Goal: Communication & Community: Answer question/provide support

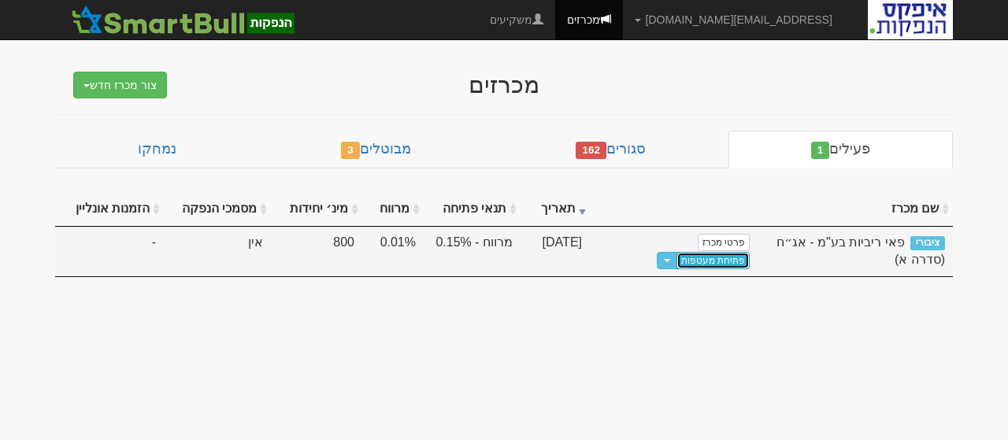
click at [682, 252] on link "פתיחת מעטפות" at bounding box center [713, 260] width 73 height 17
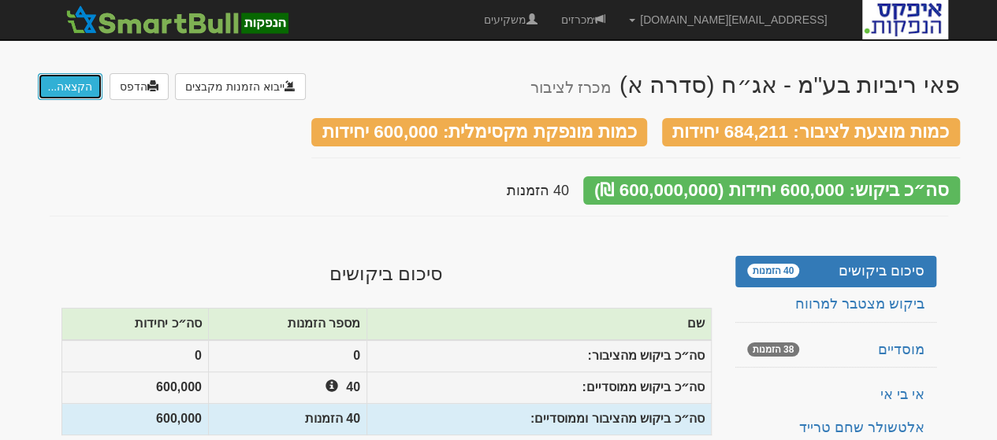
click at [74, 81] on button "הקצאה..." at bounding box center [70, 86] width 65 height 27
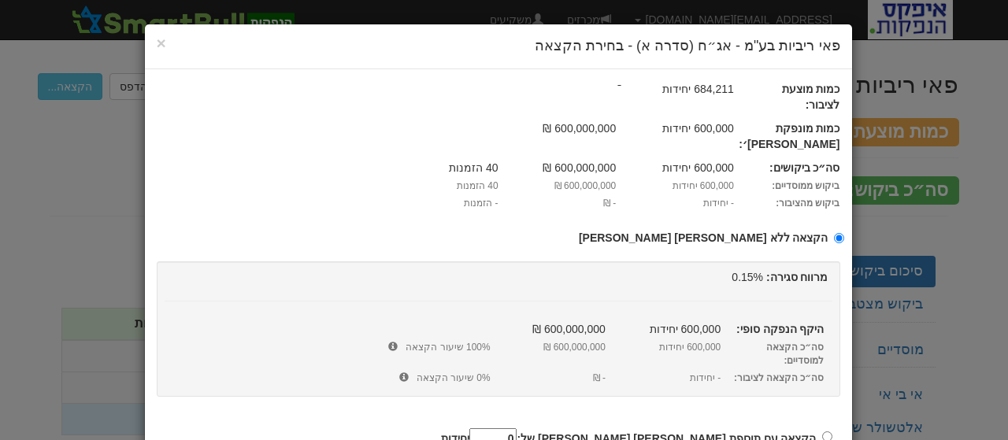
scroll to position [59, 0]
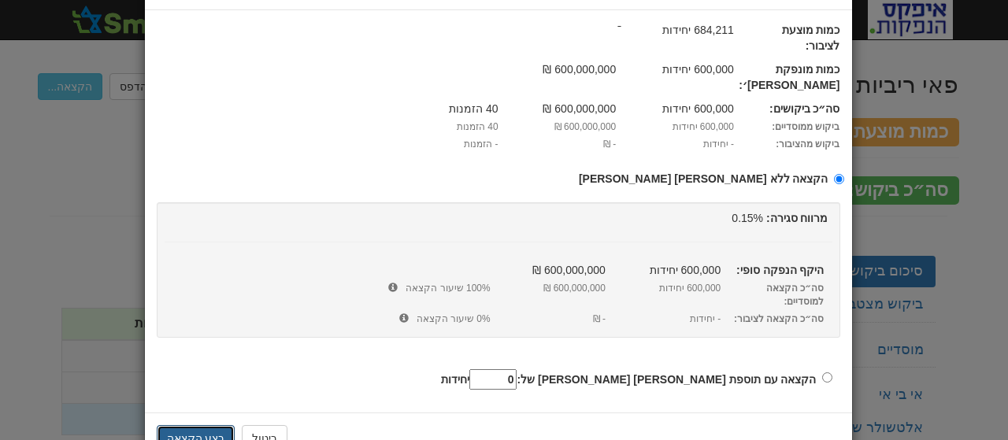
click at [195, 425] on button "בצע הקצאה" at bounding box center [196, 438] width 79 height 27
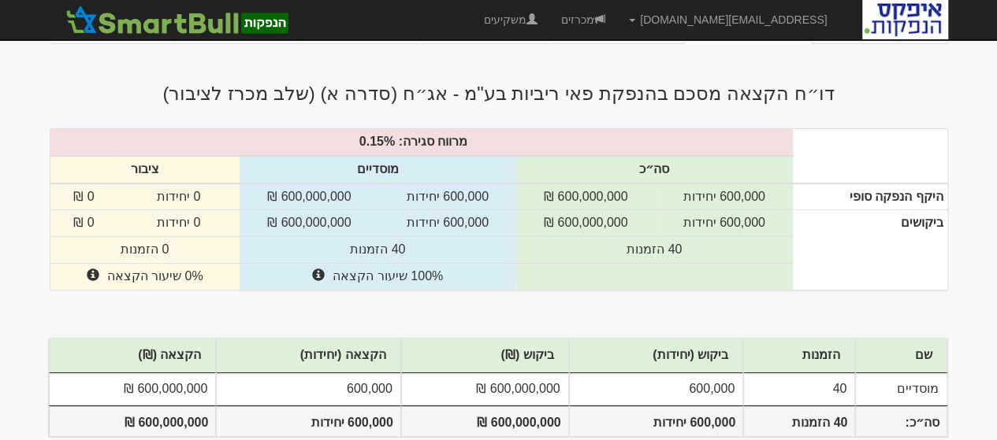
scroll to position [79, 0]
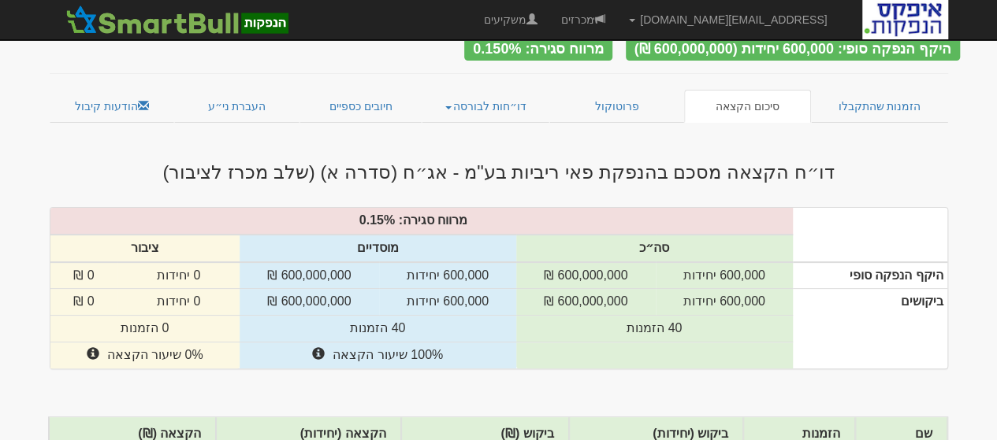
click at [838, 154] on div "דו״ח הקצאה מסכם בהנפקת פאי ריביות בע"מ - אג״ח (סדרה א) (שלב מכרז לציבור)" at bounding box center [499, 169] width 922 height 44
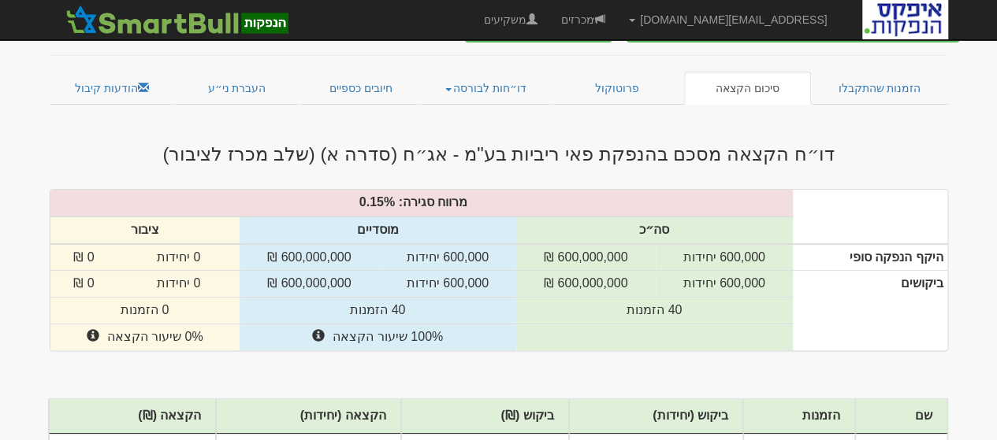
scroll to position [0, 0]
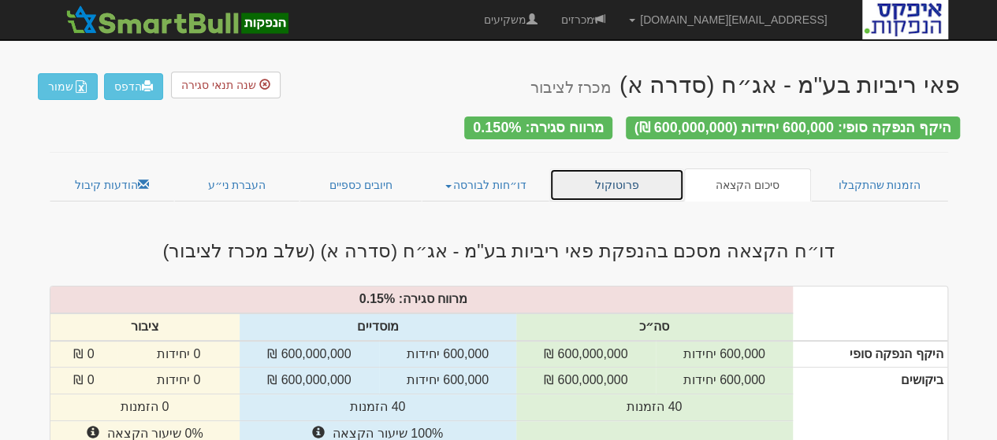
click at [634, 180] on link "פרוטוקול" at bounding box center [617, 185] width 136 height 33
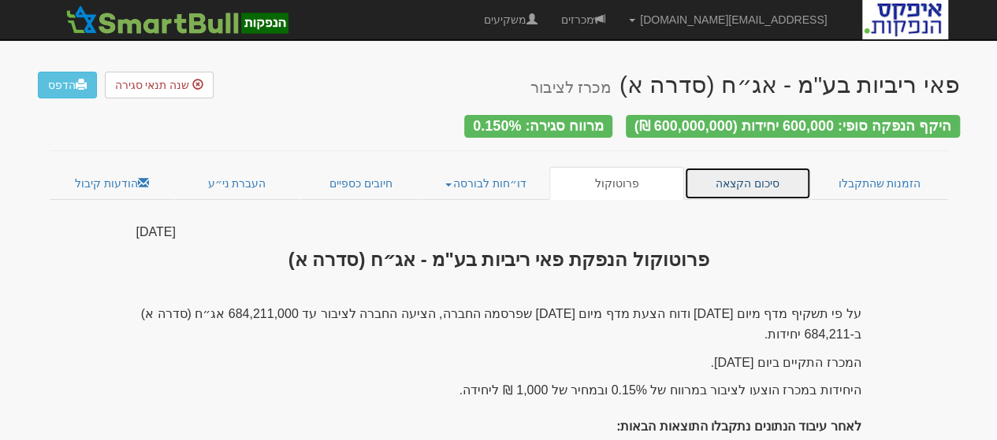
click at [761, 177] on link "סיכום הקצאה" at bounding box center [747, 183] width 127 height 33
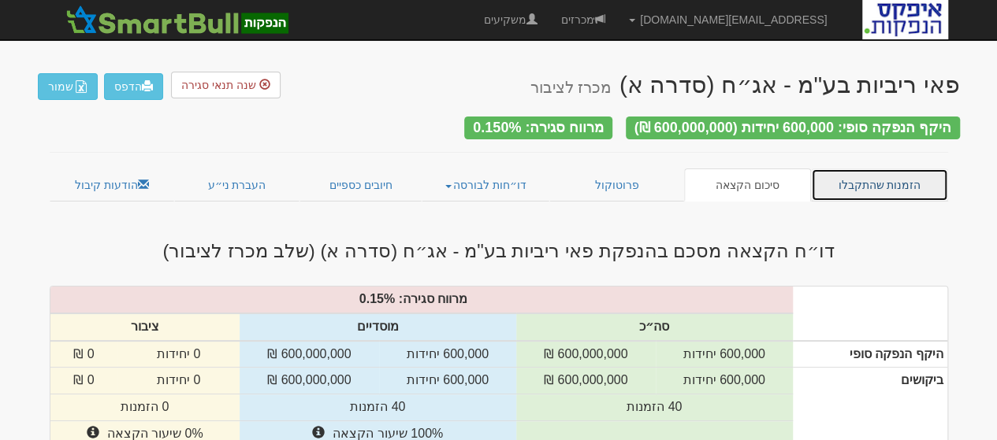
click at [841, 183] on link "הזמנות שהתקבלו" at bounding box center [879, 185] width 137 height 33
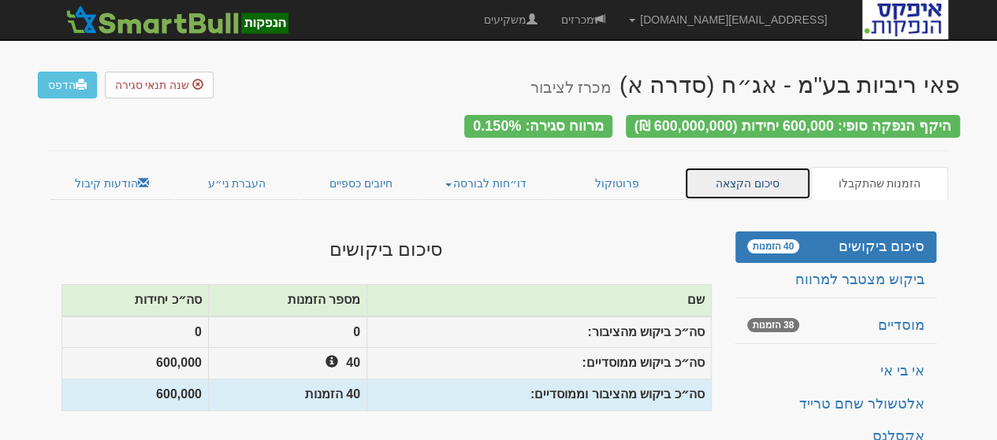
click at [728, 177] on link "סיכום הקצאה" at bounding box center [747, 183] width 127 height 33
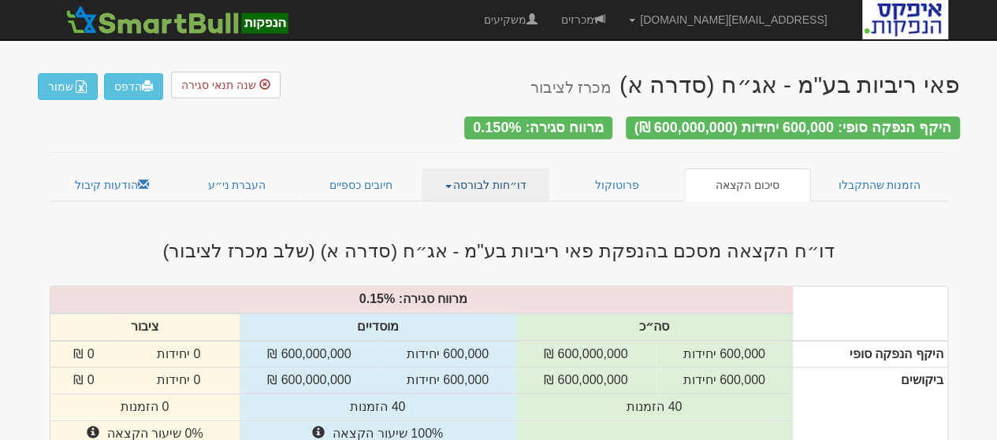
click at [491, 180] on link "דו״חות לבורסה" at bounding box center [485, 185] width 128 height 33
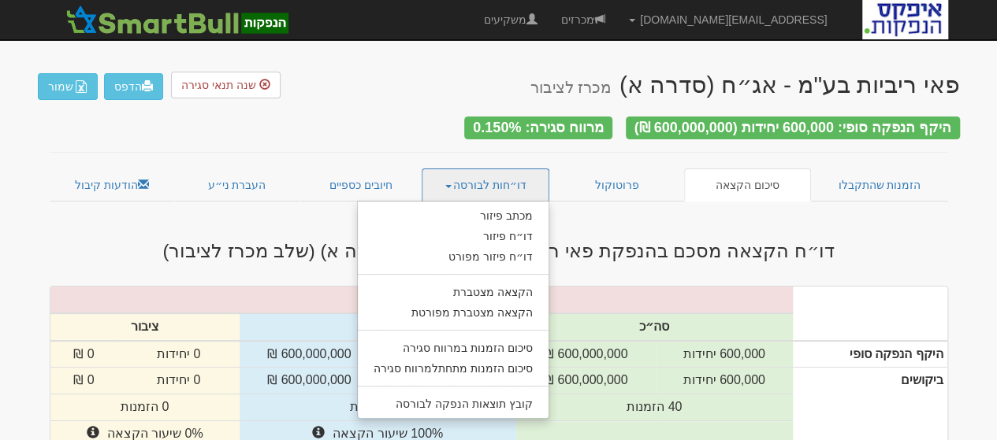
click at [399, 133] on div "פאי ריביות בע"מ - אג״ח (סדרה א) מכרז לציבור הדפס שמור שנה תנאי סגירה היקף הנפקה…" at bounding box center [499, 341] width 922 height 571
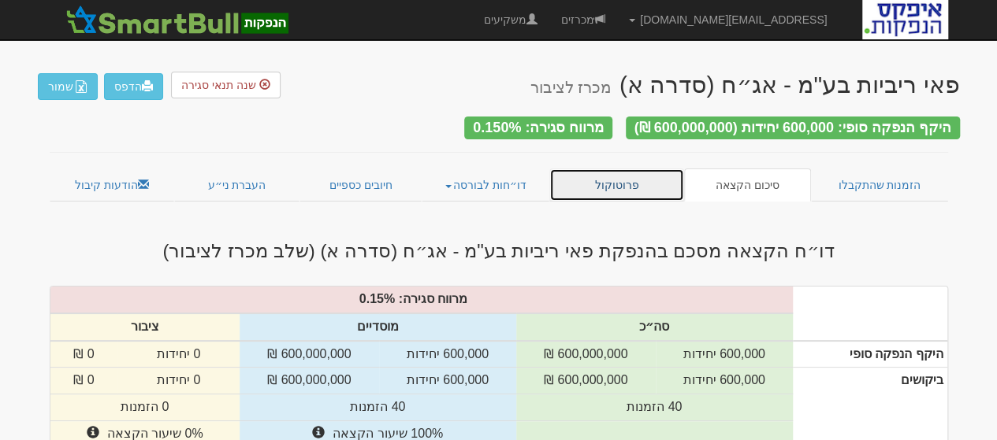
click at [622, 184] on link "פרוטוקול" at bounding box center [617, 185] width 136 height 33
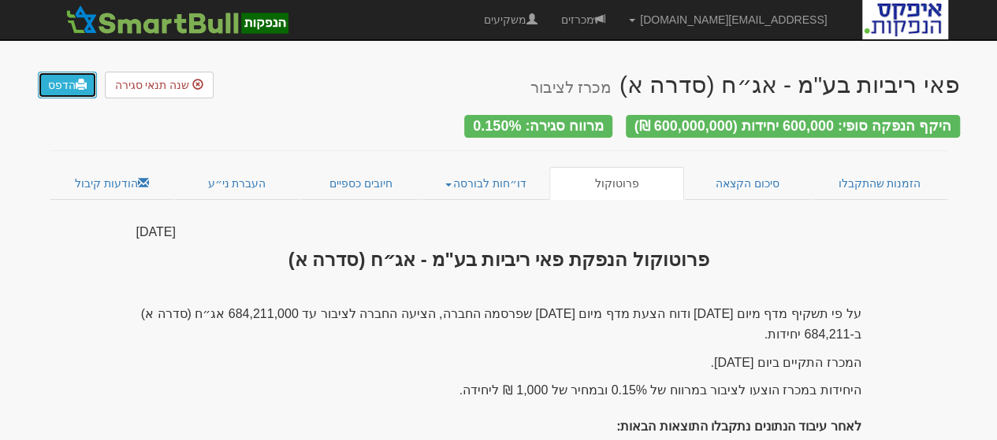
click at [63, 81] on link "הדפס" at bounding box center [67, 85] width 59 height 27
drag, startPoint x: 47, startPoint y: 213, endPoint x: 695, endPoint y: 214, distance: 647.6
click at [673, 228] on div "פאי ריביות בע"מ - אג״ח (סדרה א) מכרז לציבור הדפס שנה תנאי סגירה היקף הנפקה סופי…" at bounding box center [499, 444] width 922 height 777
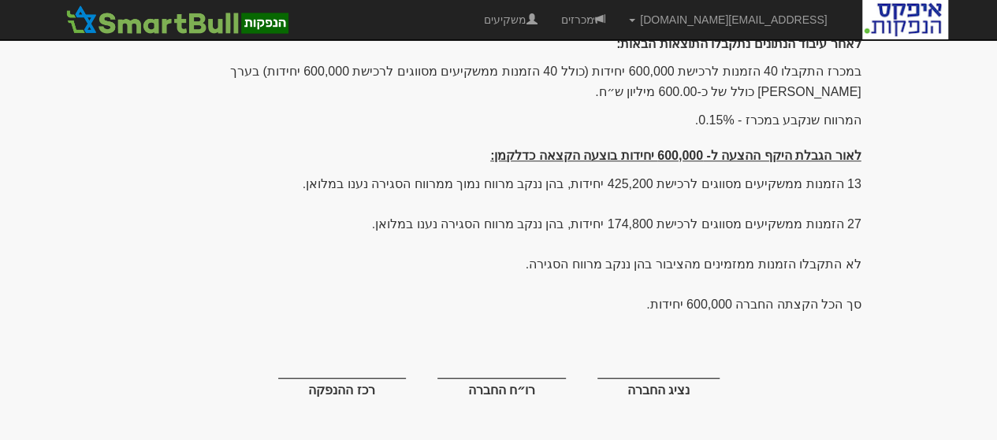
drag, startPoint x: 177, startPoint y: 388, endPoint x: 698, endPoint y: 95, distance: 597.6
click at [698, 95] on div "על פי תשקיף מדף מיום 10/9/2025 ודוח הצעת מדף מיום 10/9/2025 שפרסמה החברה, הציעה…" at bounding box center [498, 167] width 725 height 492
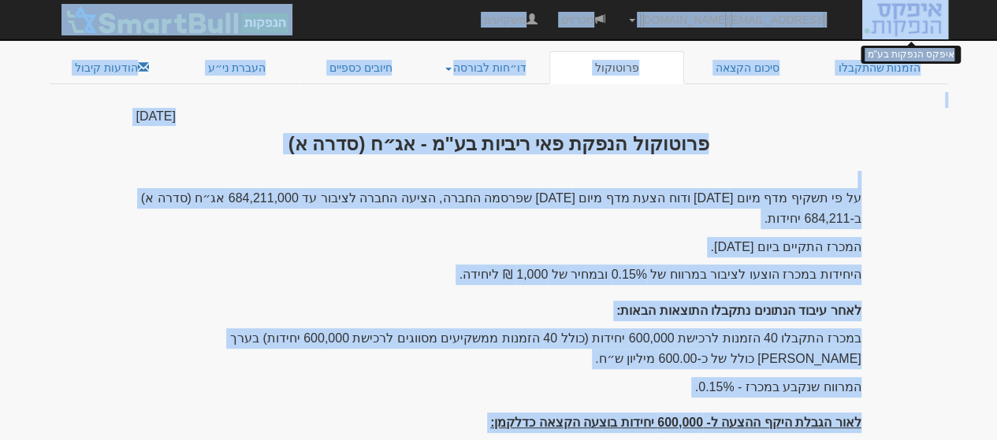
scroll to position [104, 0]
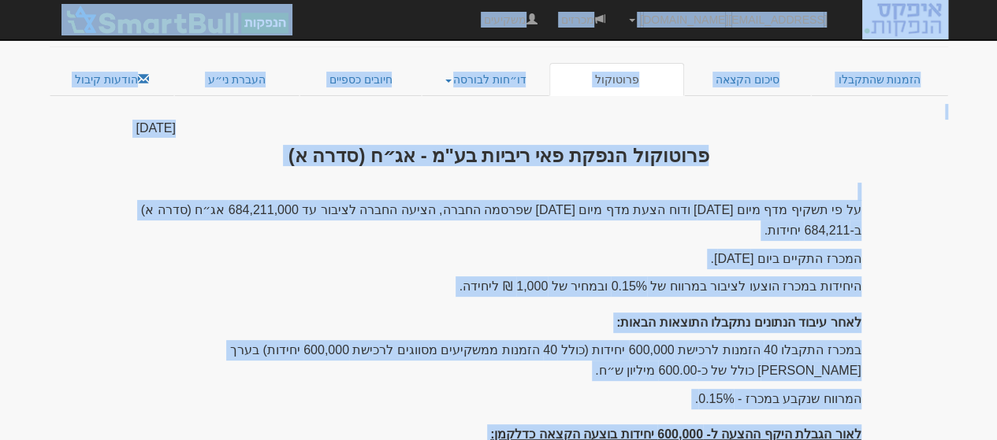
drag, startPoint x: 218, startPoint y: 424, endPoint x: 828, endPoint y: 115, distance: 683.5
click at [828, 120] on div "10 ספטמבר 2025 פרוטוקול הנפקת פאי ריביות בע"מ - אג״ח (סדרה א) על פי תשקיף מדף מ…" at bounding box center [498, 424] width 748 height 608
copy div "10 ספטמבר 2025 פרוטוקול הנפקת פאי ריביות בע"מ - אג״ח (סדרה א) על פי תשקיף מדף מ…"
drag, startPoint x: 837, startPoint y: 133, endPoint x: 656, endPoint y: 0, distance: 224.2
click at [837, 132] on div "10 ספטמבר 2025 פרוטוקול הנפקת פאי ריביות בע"מ - אג״ח (סדרה א) על פי תשקיף מדף מ…" at bounding box center [498, 424] width 748 height 608
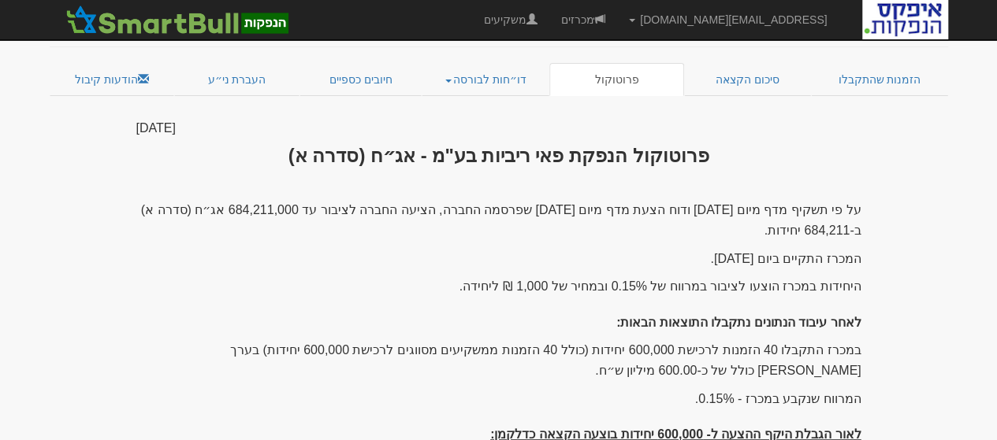
click at [308, 106] on div "פאי ריביות בע"מ - אג״ח (סדרה א) מכרז לציבור הדפס שנה תנאי סגירה היקף הנפקה סופי…" at bounding box center [499, 340] width 922 height 777
click at [516, 67] on link "דו״חות לבורסה" at bounding box center [485, 79] width 128 height 33
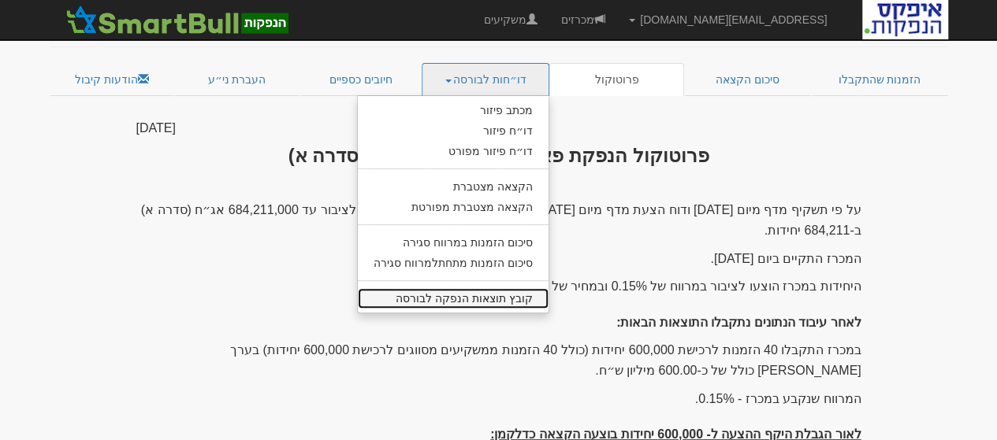
click at [515, 289] on link "קובץ תוצאות הנפקה לבורסה" at bounding box center [453, 298] width 191 height 20
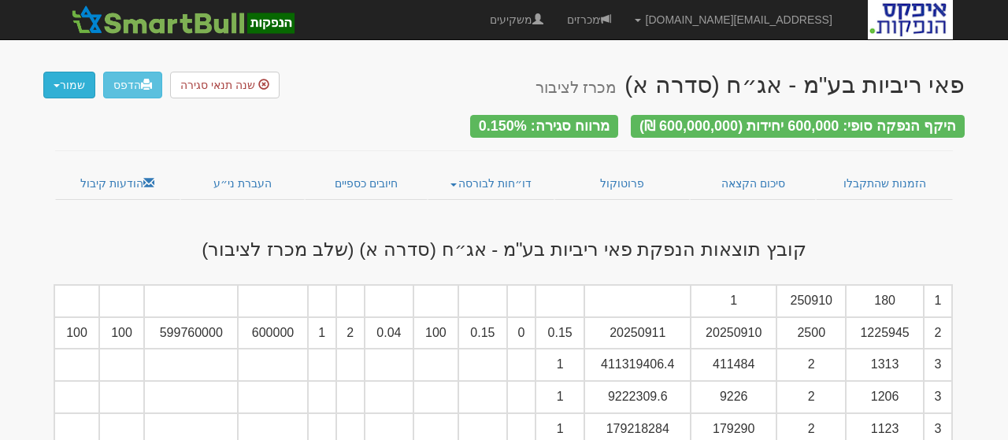
click at [60, 77] on button "שמור" at bounding box center [69, 85] width 52 height 27
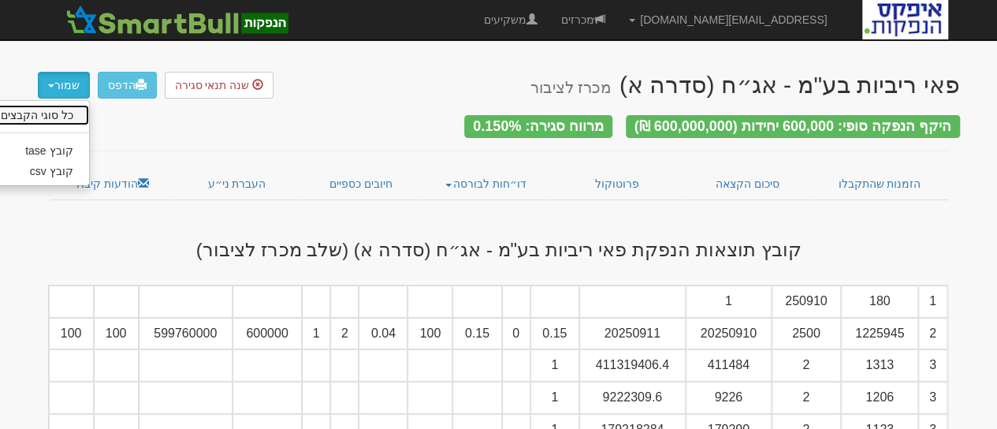
click at [53, 116] on link "כל סוגי הקבצים" at bounding box center [27, 115] width 124 height 20
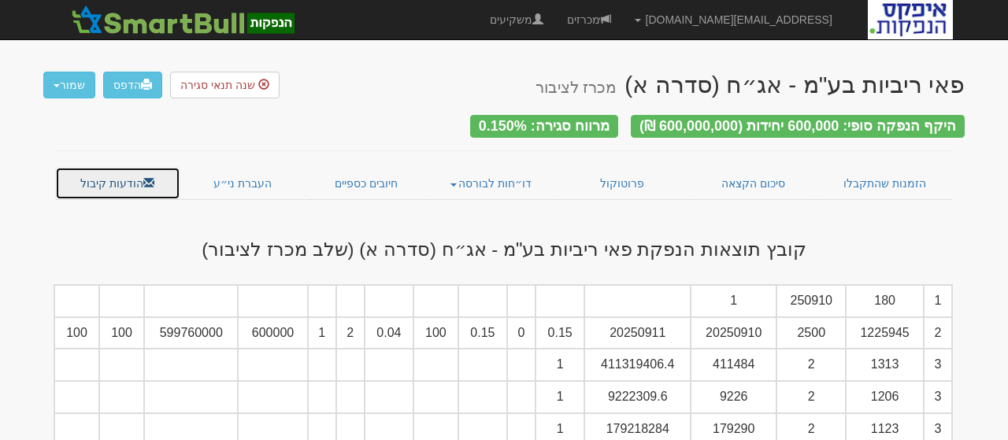
click at [123, 177] on link "הודעות קיבול" at bounding box center [117, 183] width 125 height 33
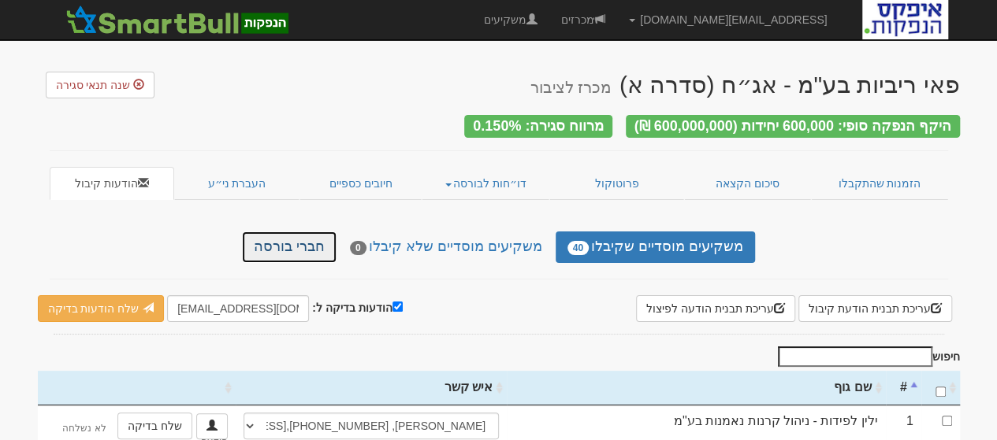
click at [275, 232] on link "חברי בורסה" at bounding box center [289, 248] width 95 height 32
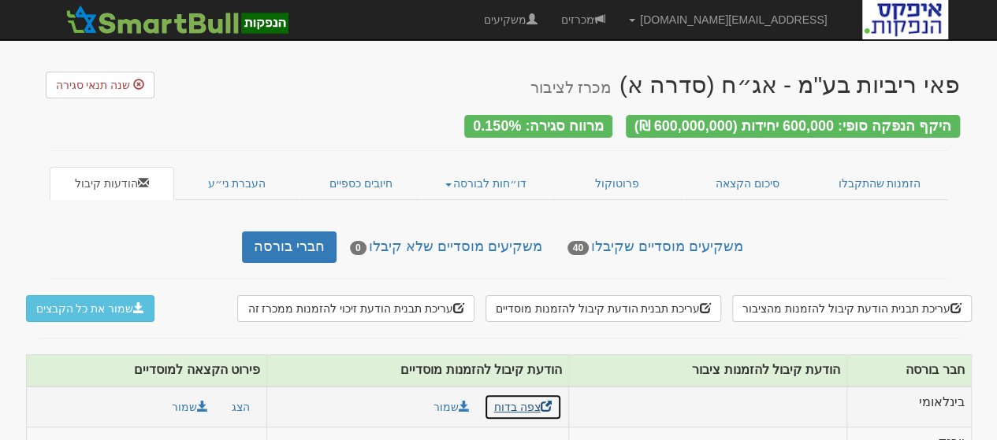
click at [515, 399] on link "צפה בדוח" at bounding box center [523, 407] width 78 height 27
click at [307, 116] on div "היקף הנפקה סופי: 600,000 יחידות (600,000,000 ₪) מרווח סגירה: 0.150%" at bounding box center [499, 116] width 922 height 36
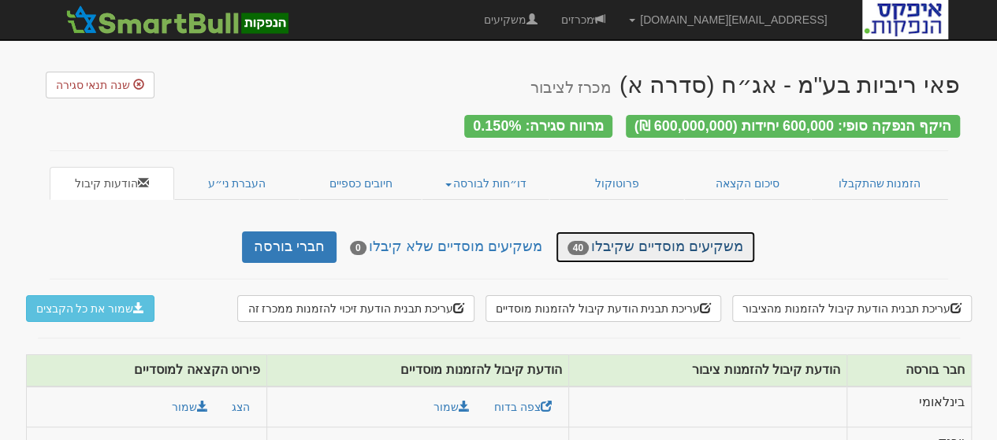
click at [613, 237] on link "משקיעים מוסדיים שקיבלו 40" at bounding box center [654, 248] width 199 height 32
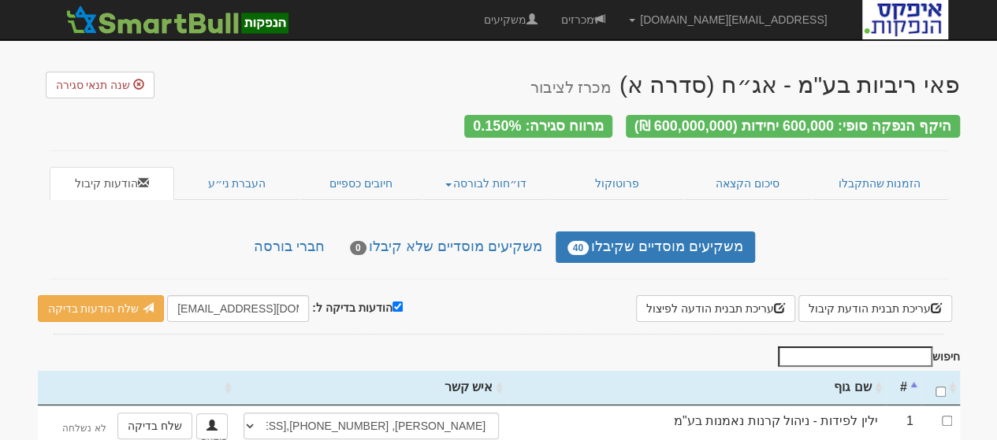
scroll to position [158, 0]
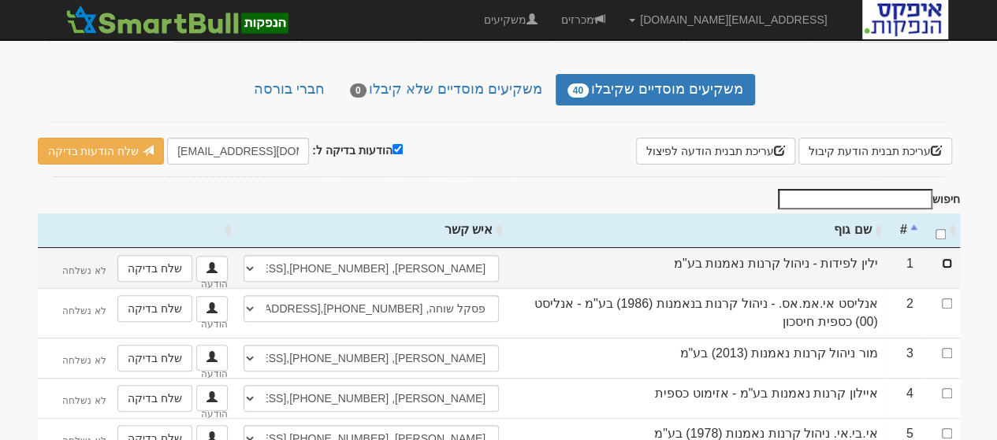
click at [949, 258] on input "checkbox" at bounding box center [946, 263] width 10 height 10
checkbox input "true"
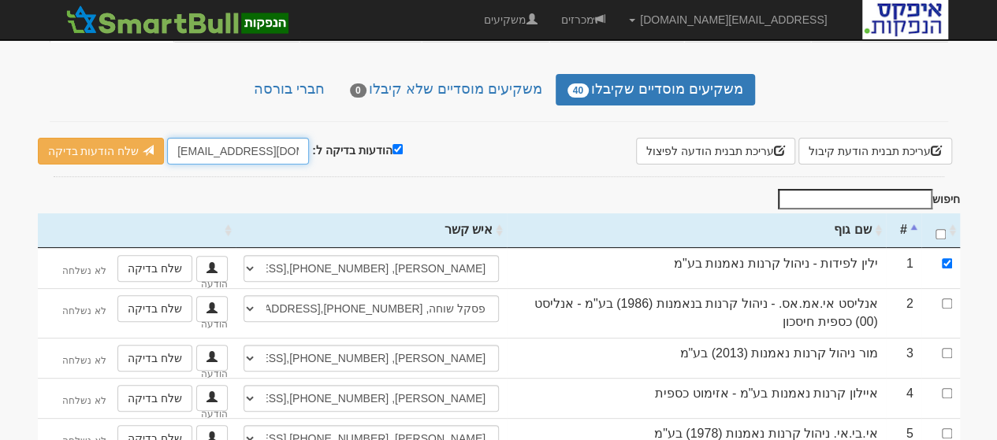
drag, startPoint x: 208, startPoint y: 140, endPoint x: 162, endPoint y: 142, distance: 45.7
click at [167, 142] on input "[EMAIL_ADDRESS][DOMAIN_NAME]" at bounding box center [238, 151] width 142 height 27
type input "[EMAIL_ADDRESS][DOMAIN_NAME]"
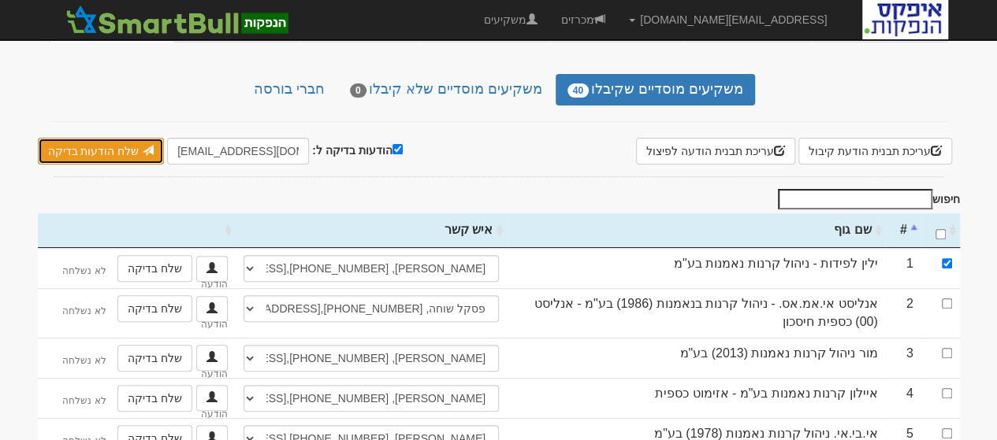
click at [111, 139] on link "שלח הודעות בדיקה" at bounding box center [101, 151] width 127 height 27
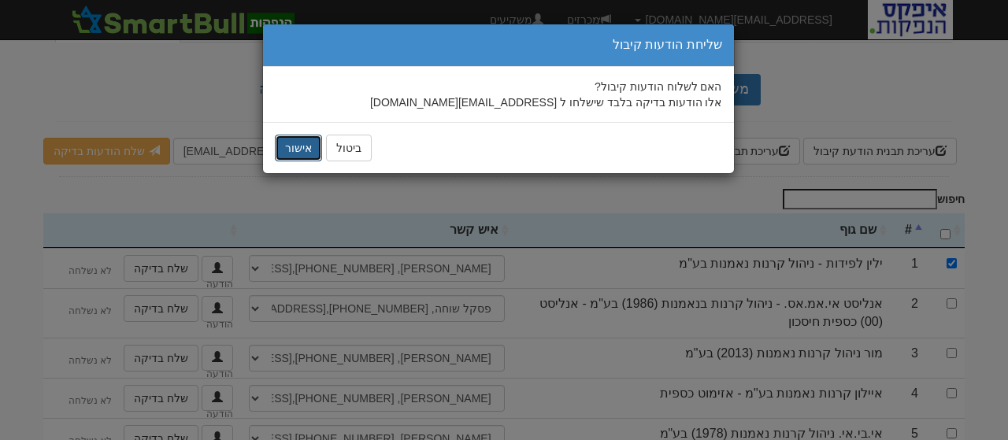
click at [306, 143] on button "אישור" at bounding box center [298, 148] width 47 height 27
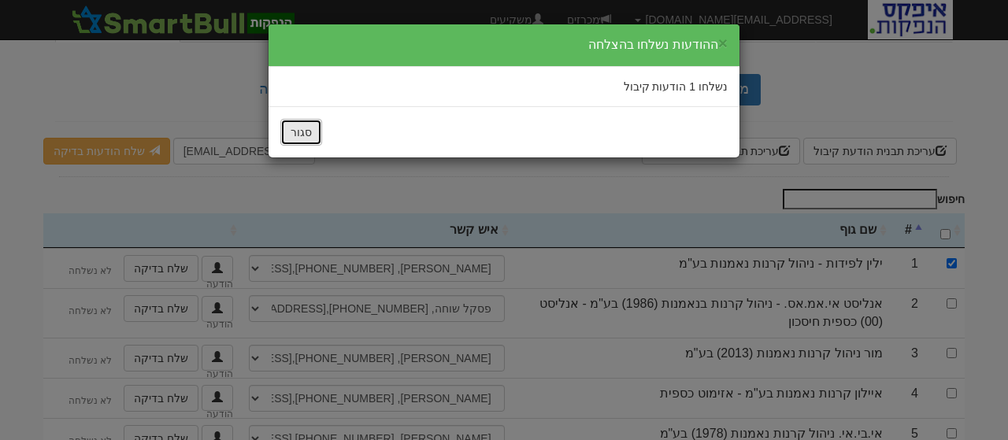
click at [307, 130] on button "סגור" at bounding box center [301, 132] width 42 height 27
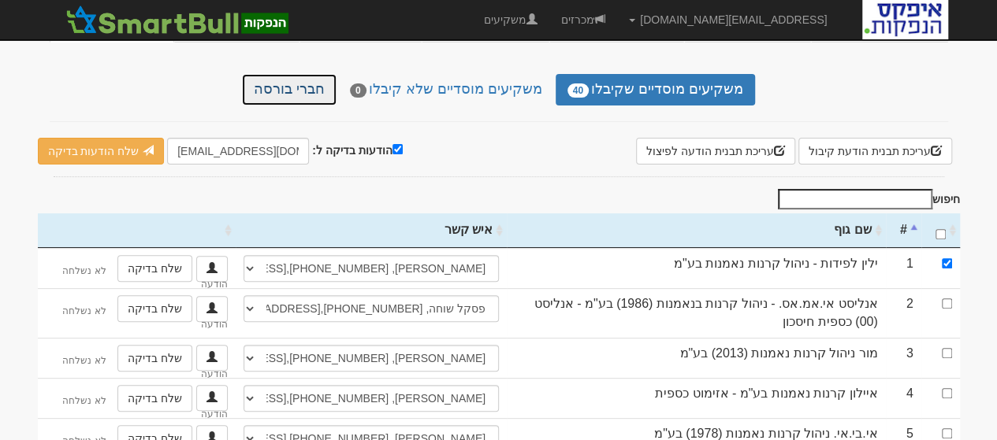
click at [295, 89] on link "חברי בורסה" at bounding box center [289, 90] width 95 height 32
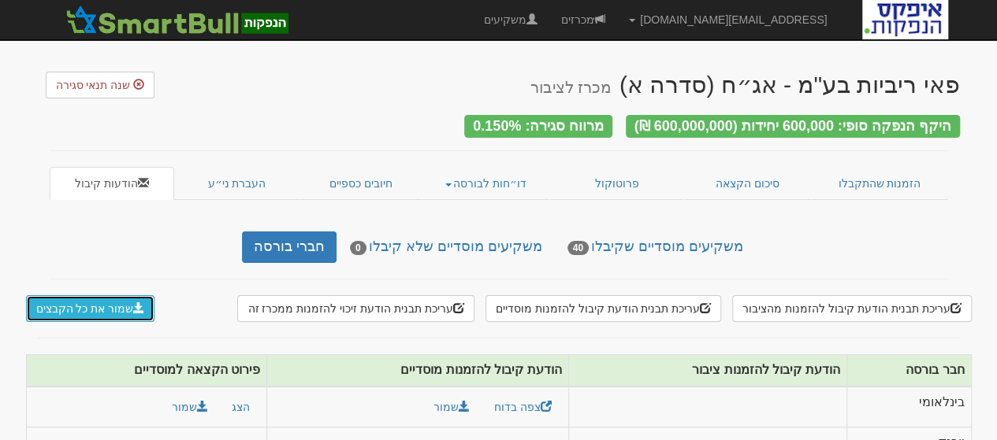
click at [83, 299] on button "שמור את כל הקבצים" at bounding box center [90, 308] width 129 height 27
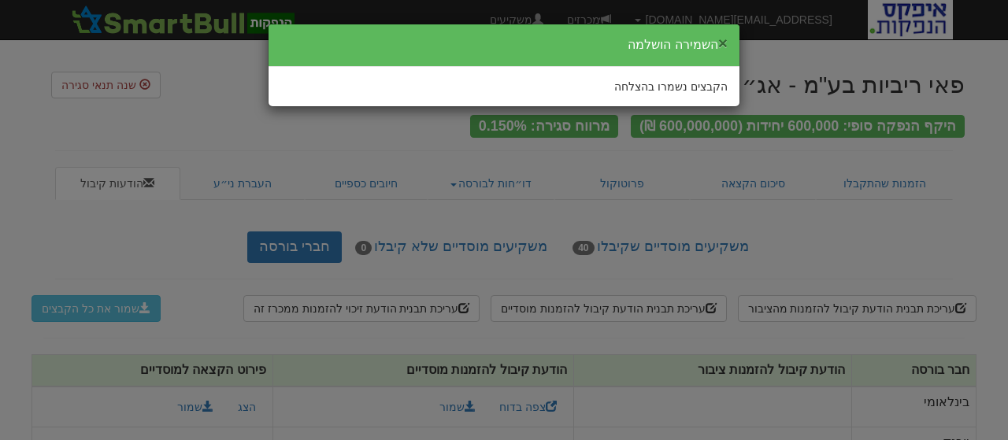
click at [720, 39] on button "×" at bounding box center [723, 43] width 9 height 17
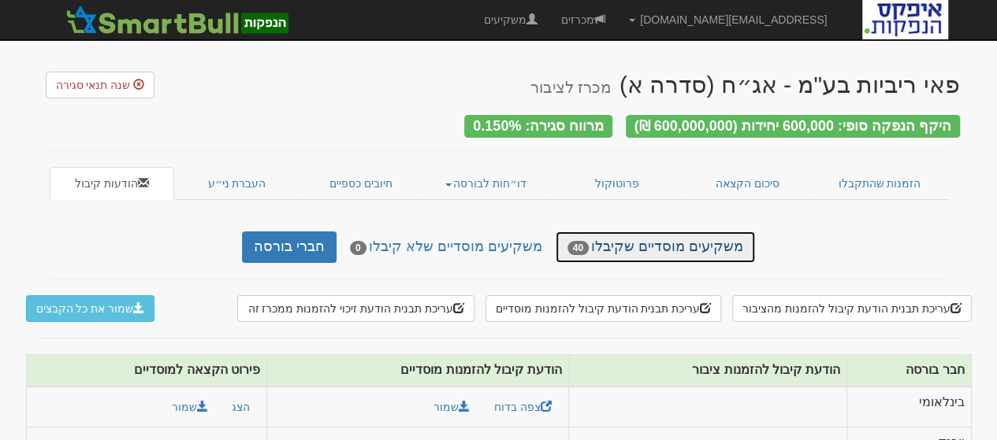
click at [609, 243] on link "משקיעים מוסדיים שקיבלו 40" at bounding box center [654, 248] width 199 height 32
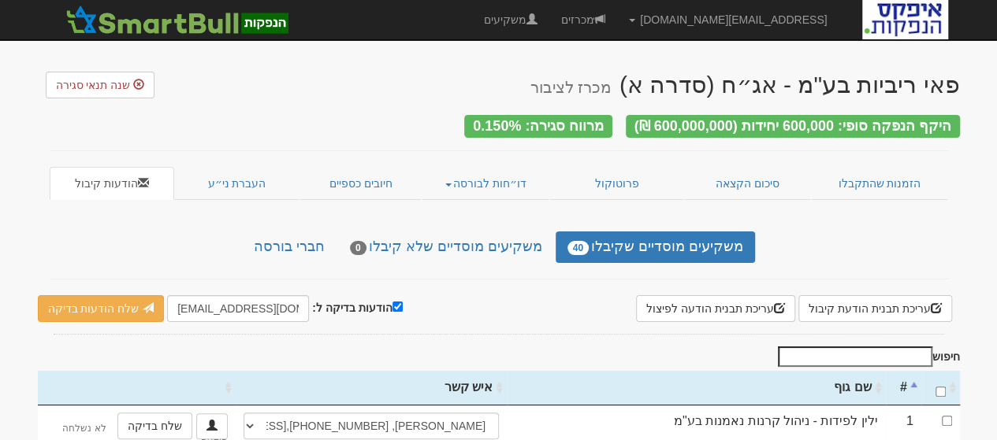
scroll to position [158, 0]
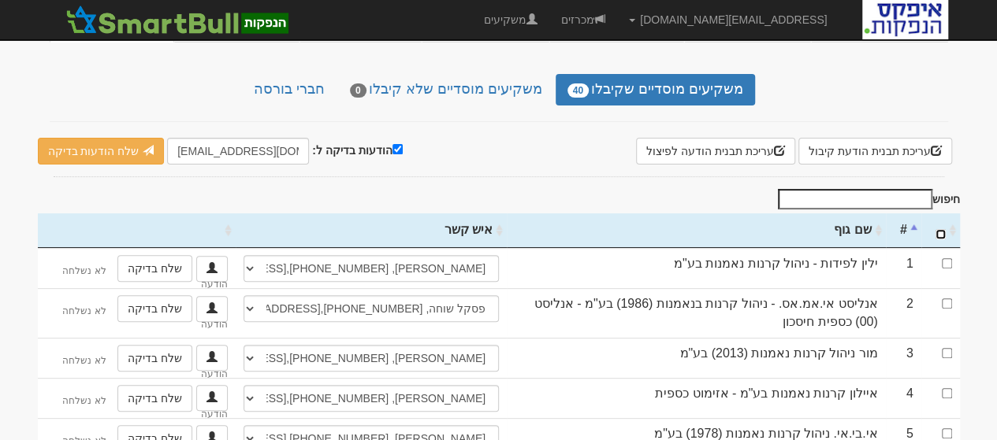
click at [940, 229] on input "\a : activate to sort column ascending" at bounding box center [940, 234] width 10 height 10
checkbox input "true"
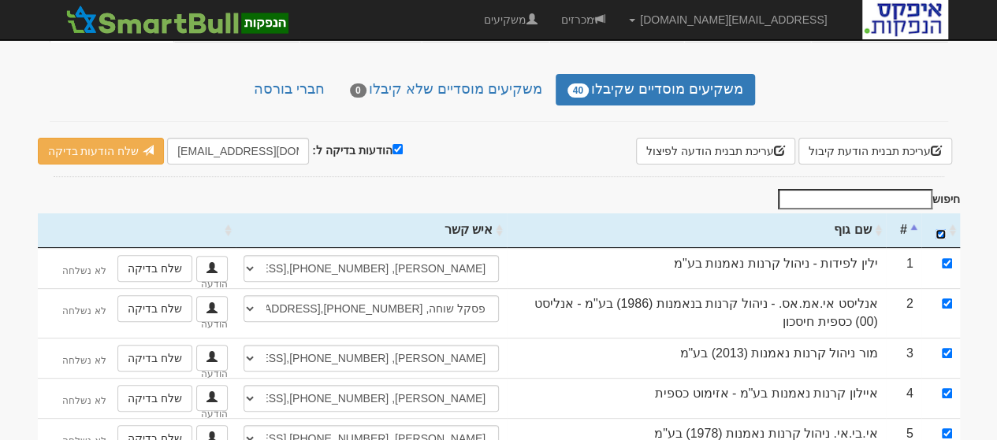
checkbox input "true"
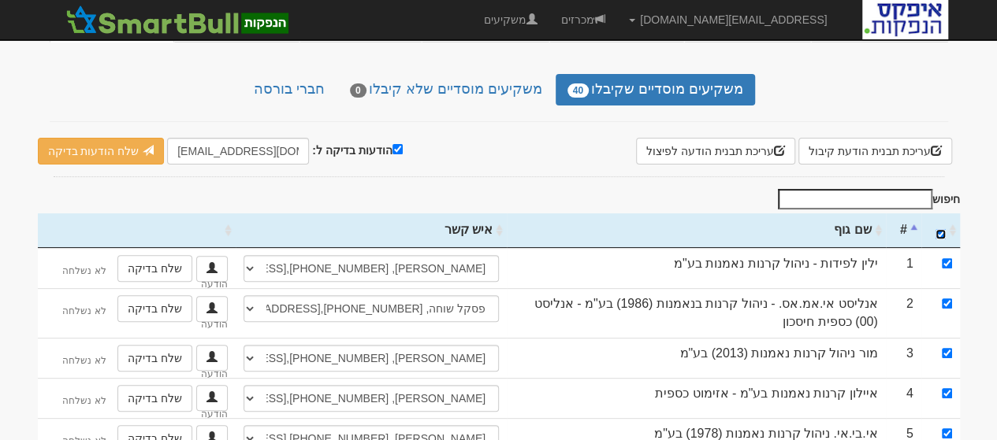
checkbox input "true"
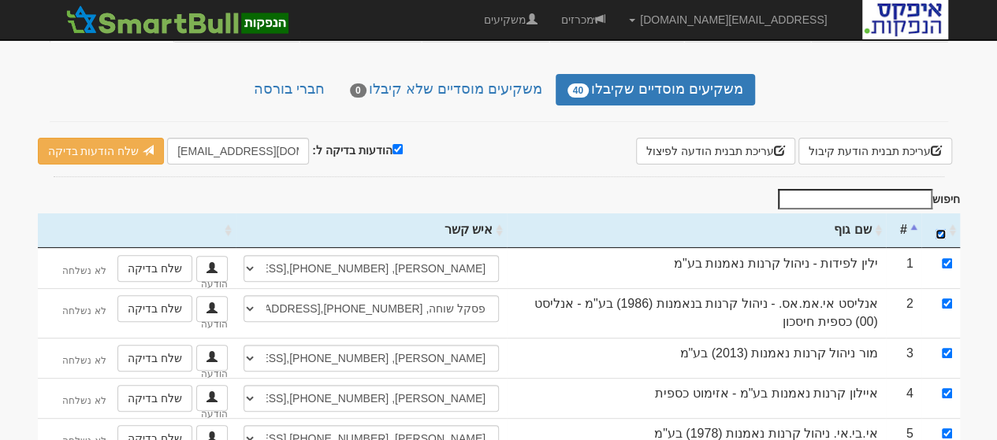
checkbox input "true"
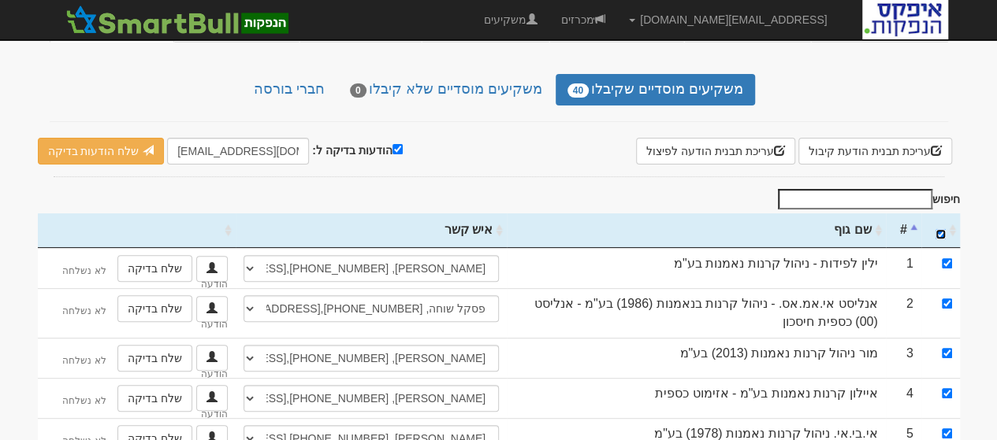
checkbox input "true"
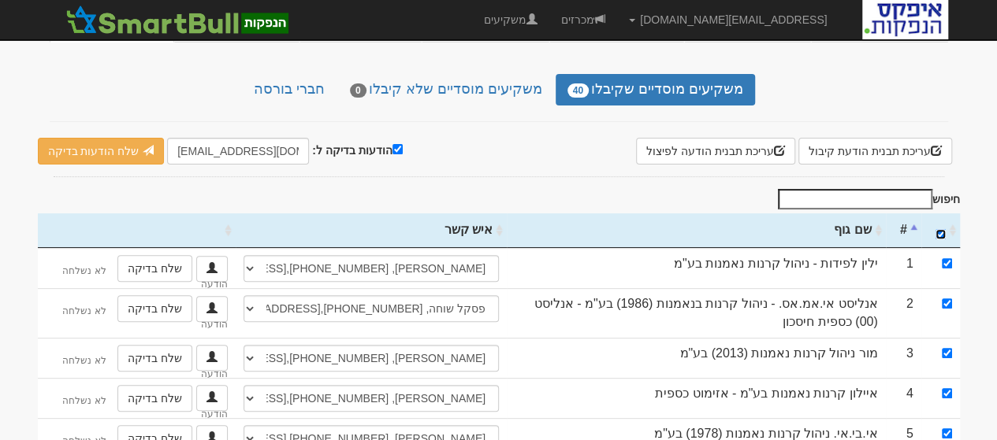
checkbox input "true"
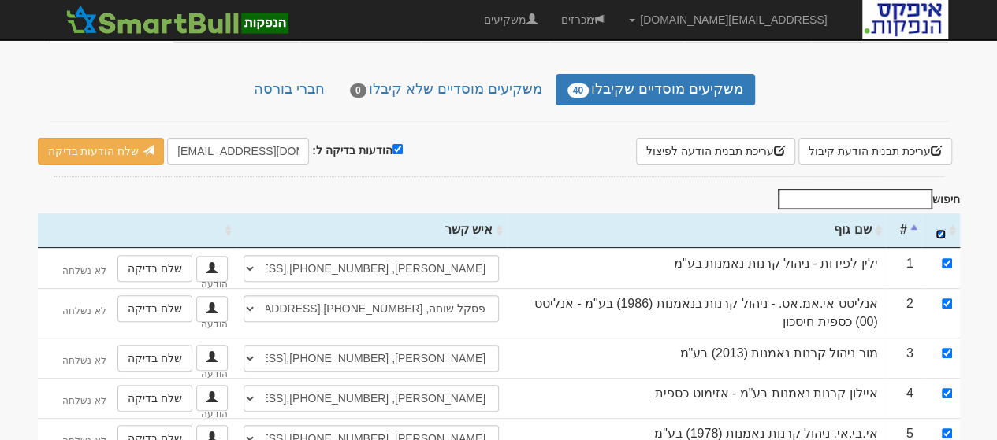
checkbox input "true"
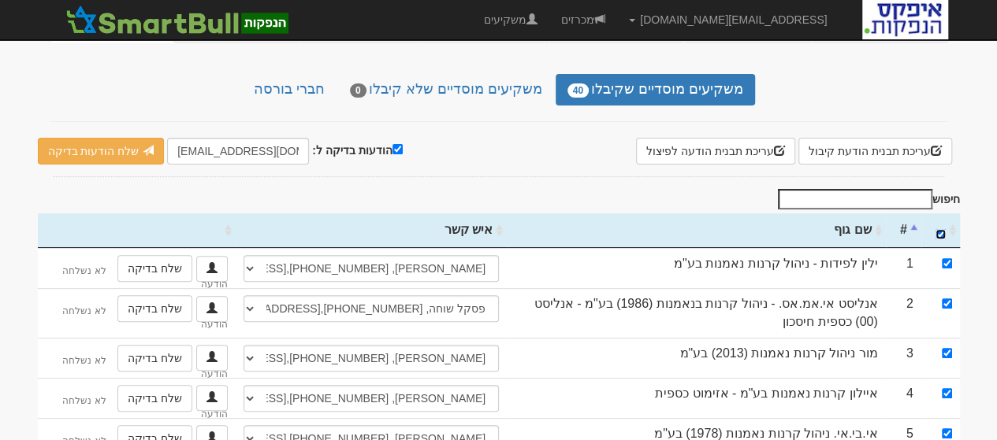
checkbox input "true"
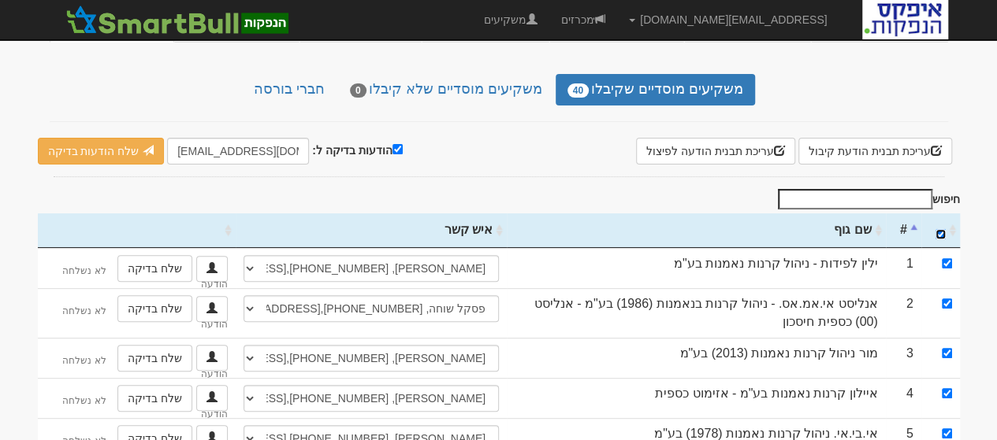
checkbox input "true"
click at [392, 144] on input "הודעות בדיקה ל:" at bounding box center [397, 149] width 10 height 10
checkbox input "false"
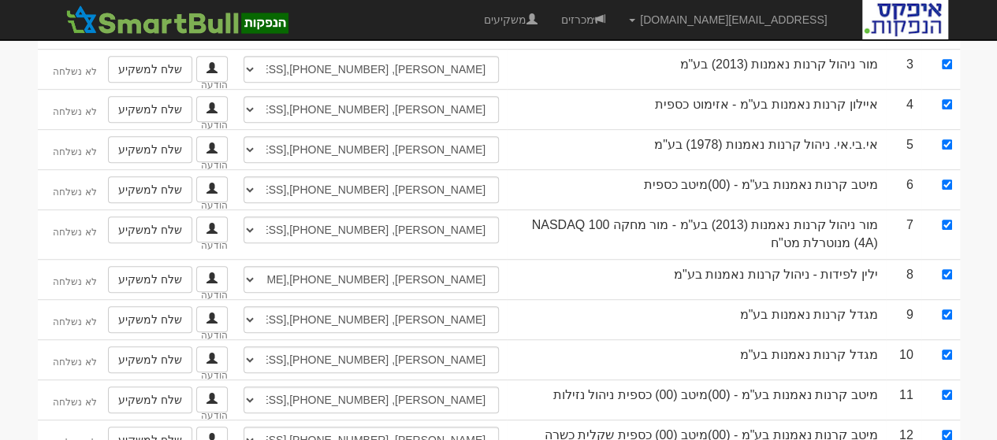
scroll to position [0, 0]
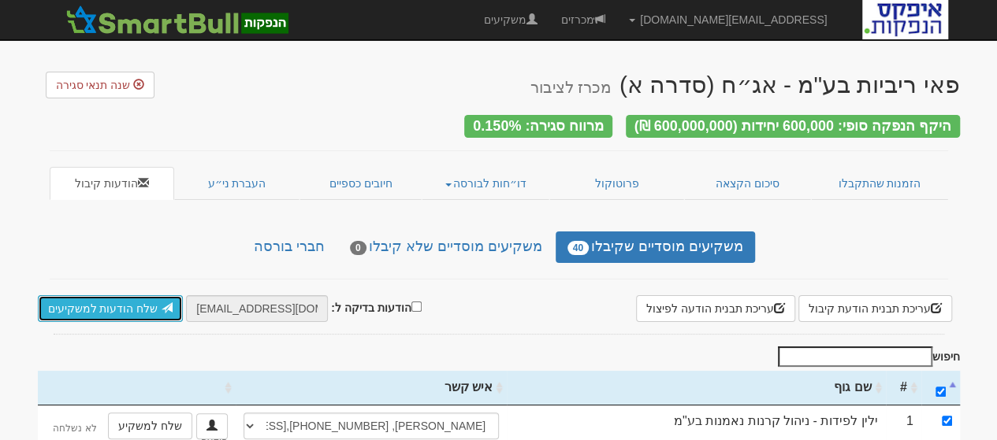
click at [106, 299] on link "שלח הודעות למשקיעים" at bounding box center [111, 308] width 146 height 27
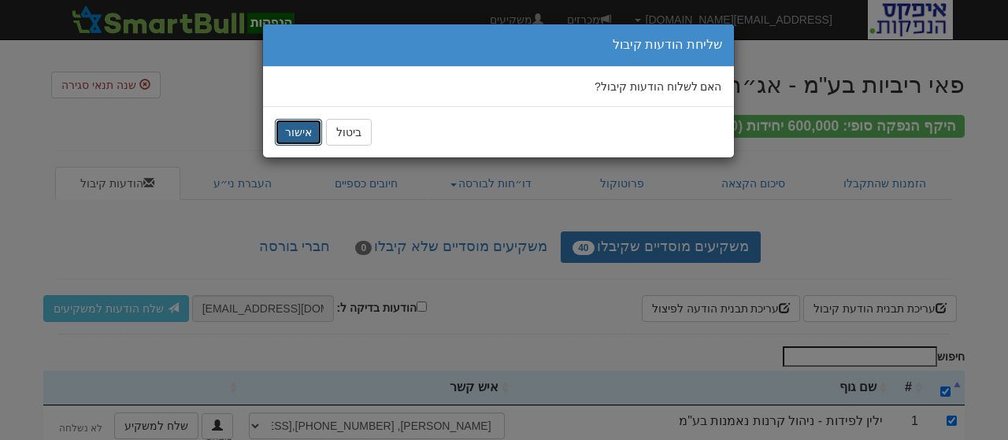
click at [290, 132] on button "אישור" at bounding box center [298, 132] width 47 height 27
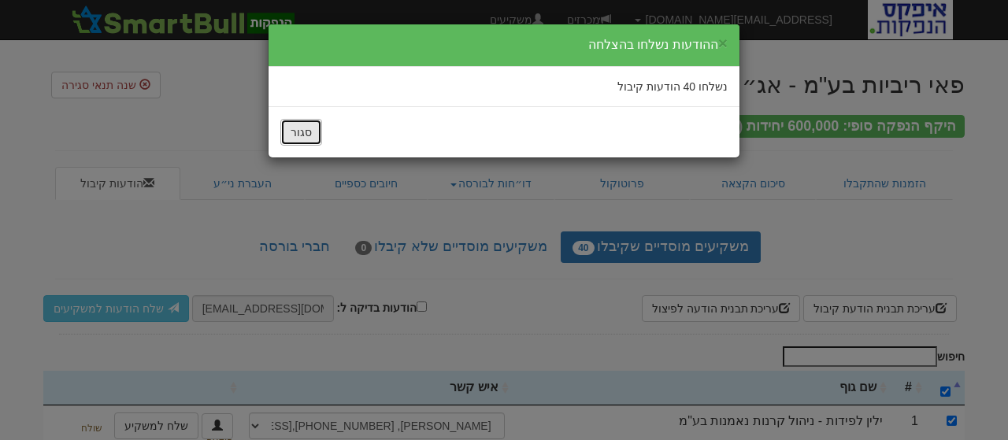
click at [305, 133] on button "סגור" at bounding box center [301, 132] width 42 height 27
